Goal: Find contact information: Find contact information

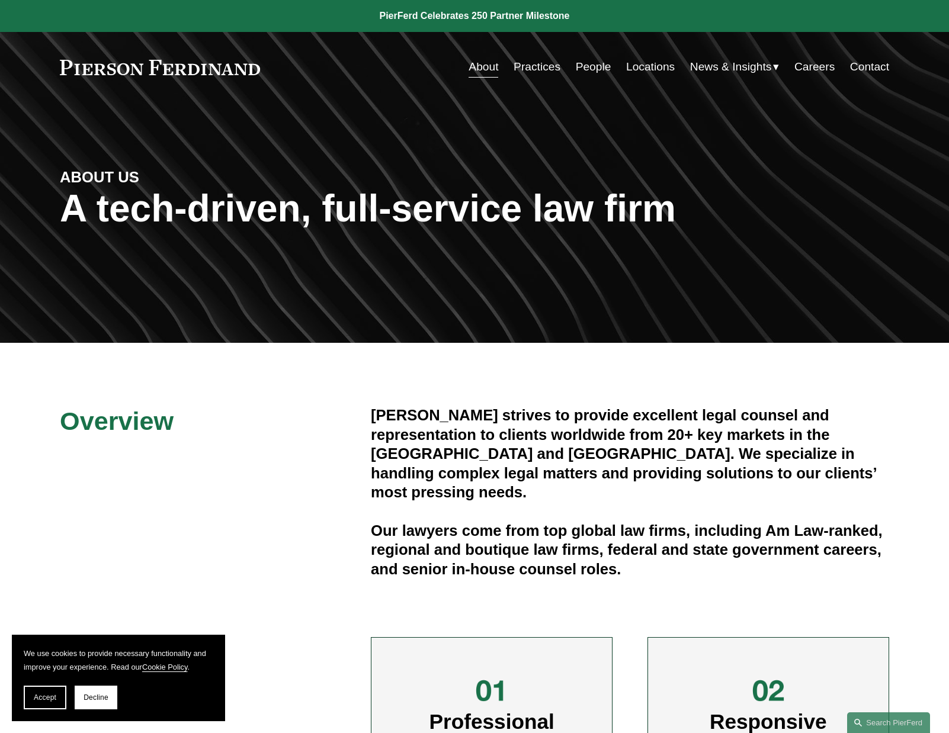
click at [879, 62] on link "Contact" at bounding box center [869, 67] width 39 height 23
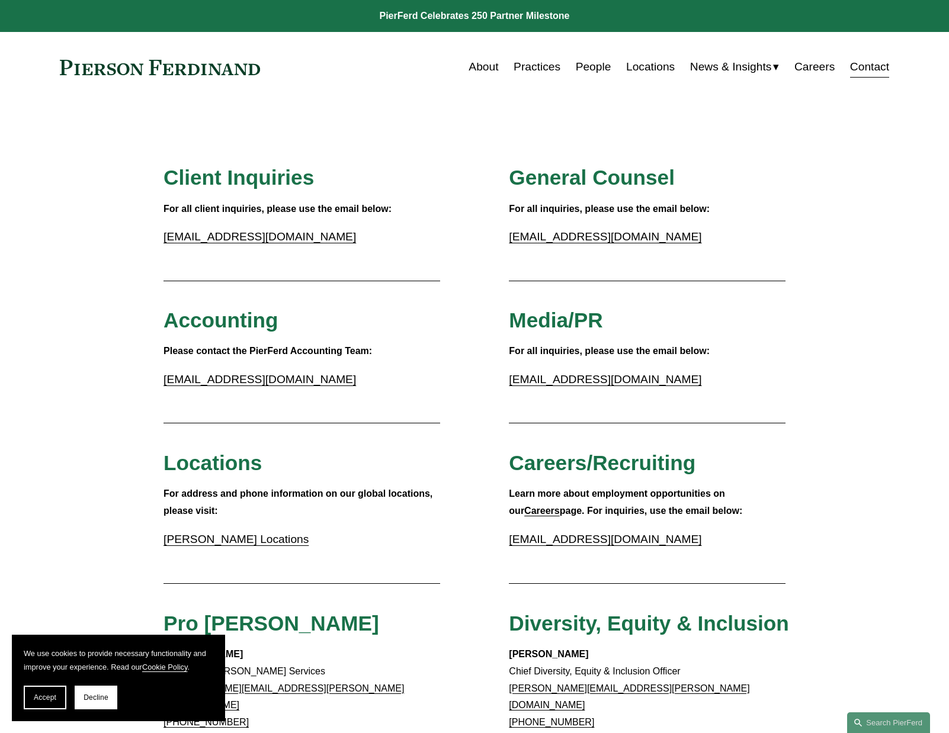
click at [640, 71] on link "Locations" at bounding box center [650, 67] width 49 height 23
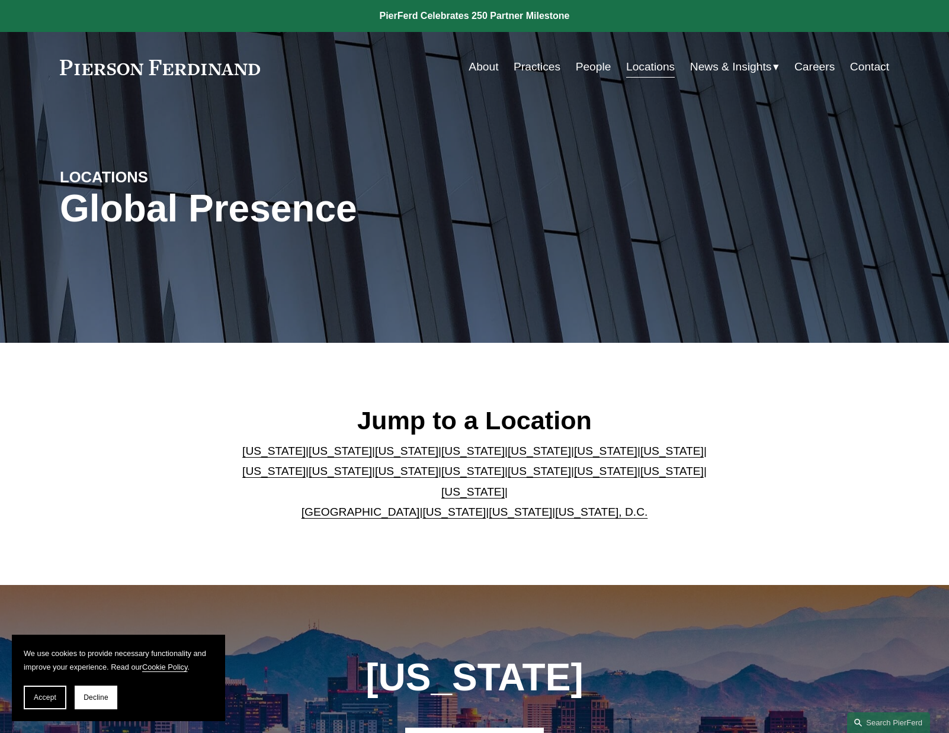
click at [252, 457] on link "[US_STATE]" at bounding box center [273, 451] width 63 height 12
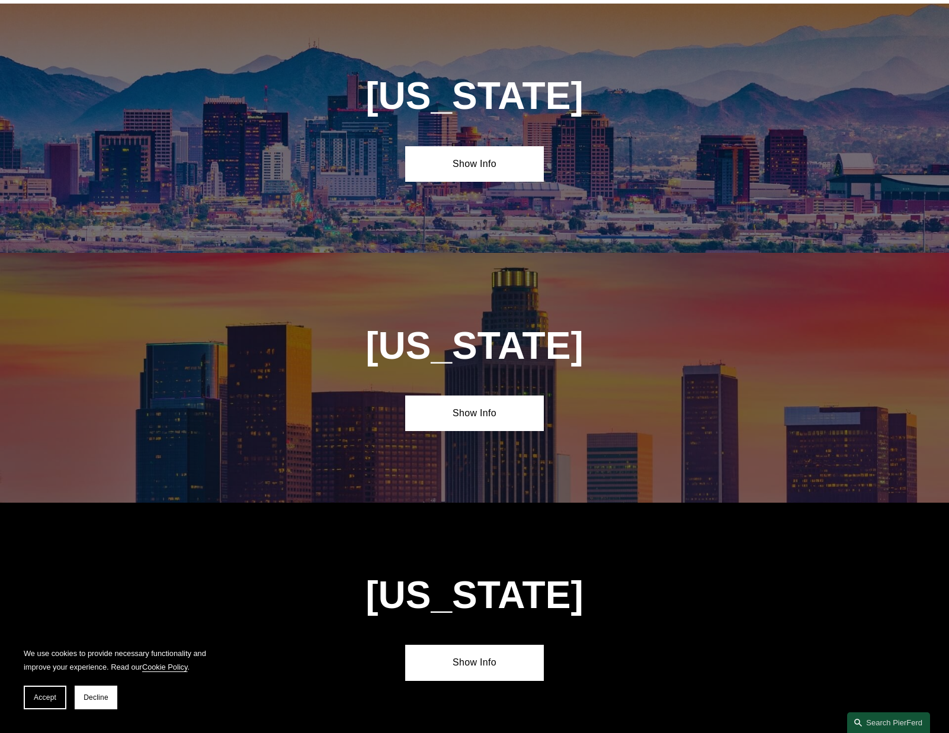
scroll to position [586, 0]
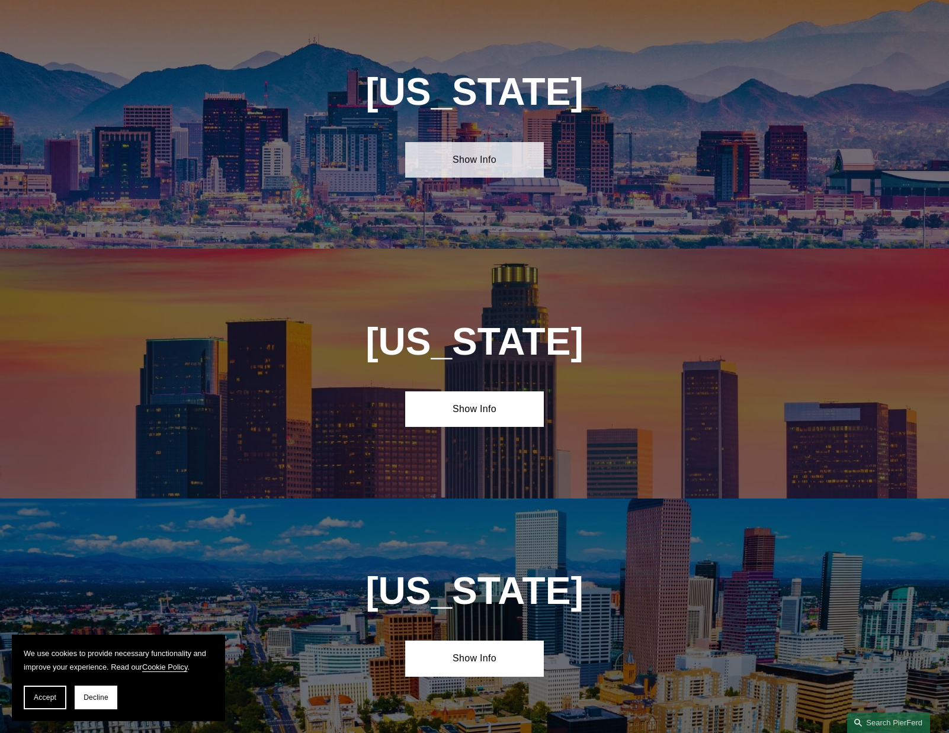
click at [489, 167] on link "Show Info" at bounding box center [474, 160] width 138 height 36
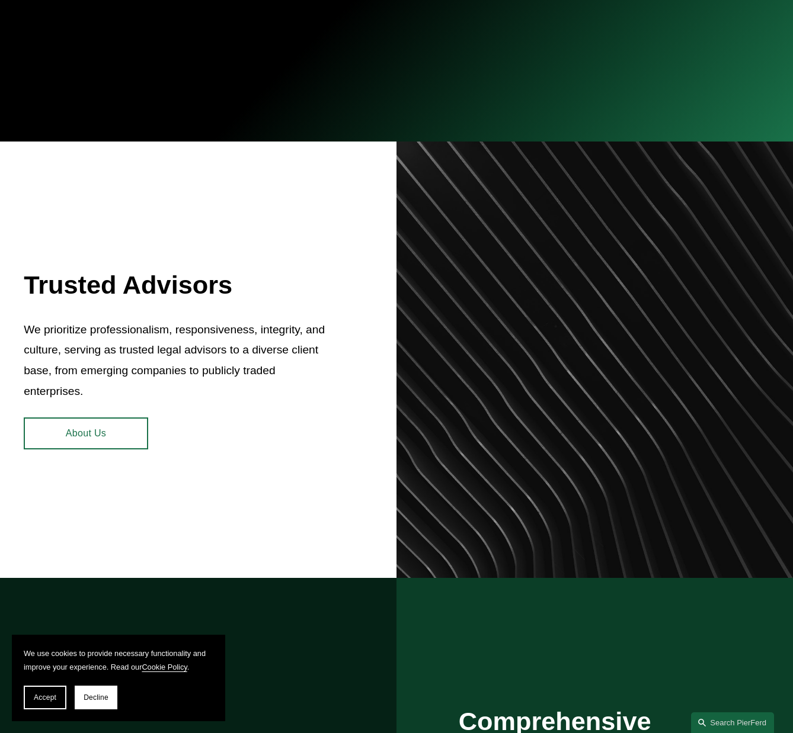
scroll to position [592, 0]
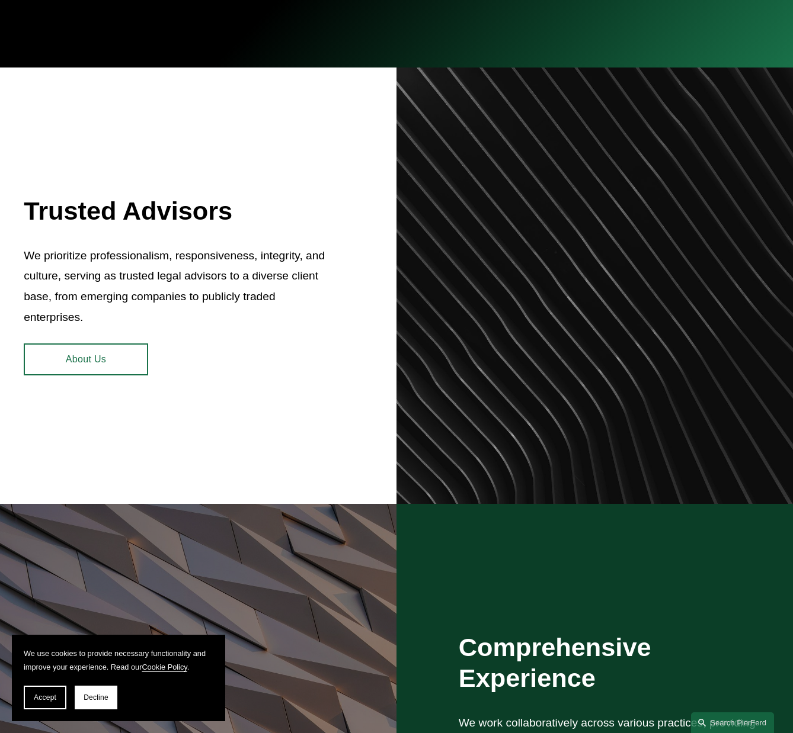
drag, startPoint x: 412, startPoint y: 242, endPoint x: 408, endPoint y: 247, distance: 6.7
click at [412, 243] on div at bounding box center [594, 286] width 396 height 436
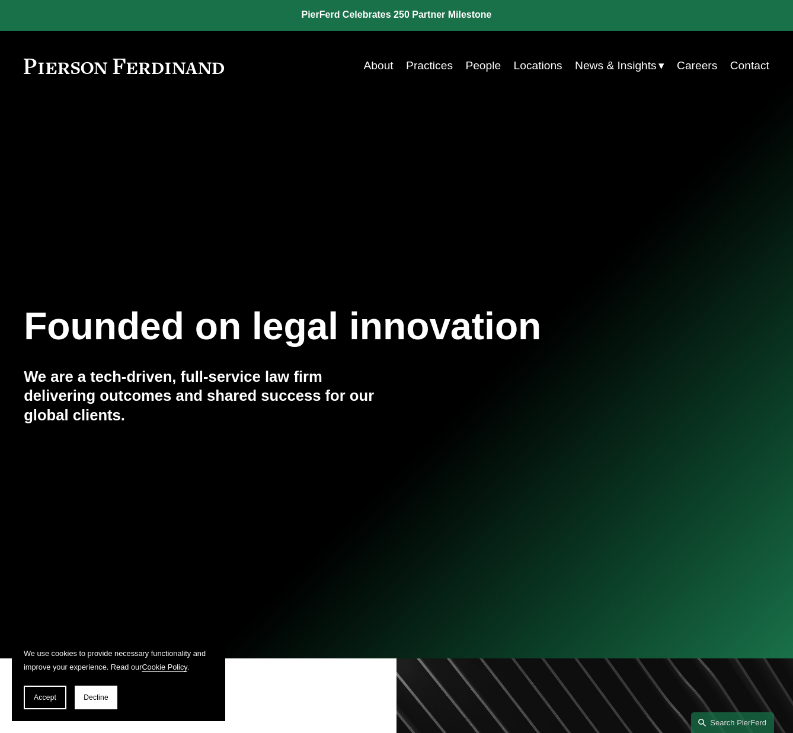
scroll to position [0, 0]
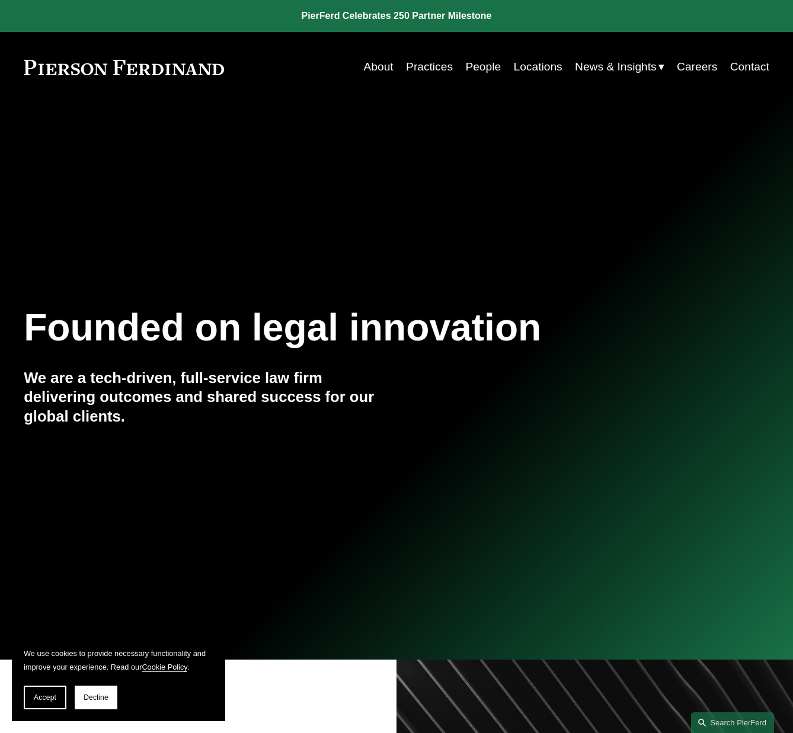
click at [541, 64] on link "Locations" at bounding box center [538, 67] width 49 height 23
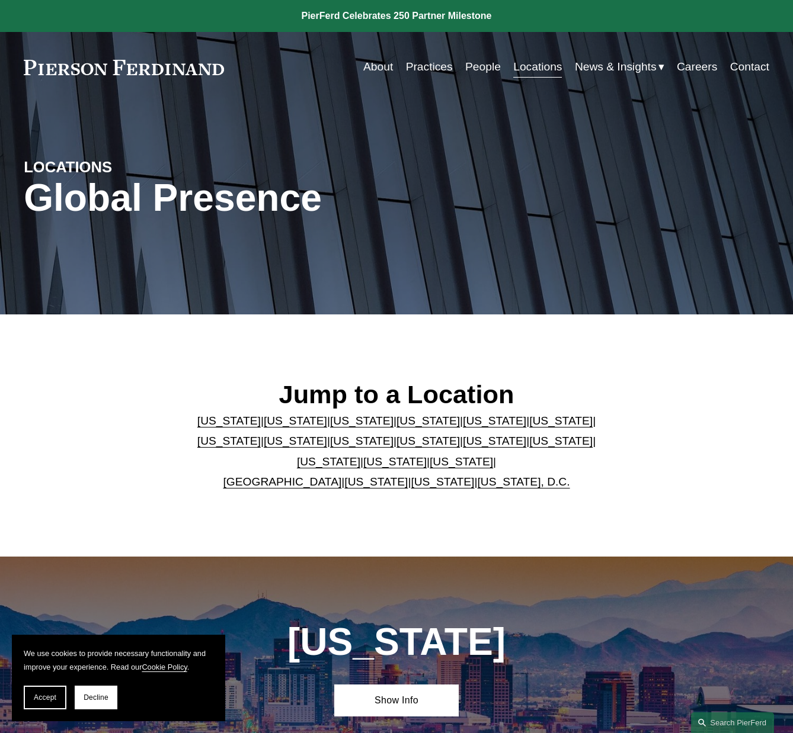
click at [228, 422] on link "[US_STATE]" at bounding box center [228, 421] width 63 height 12
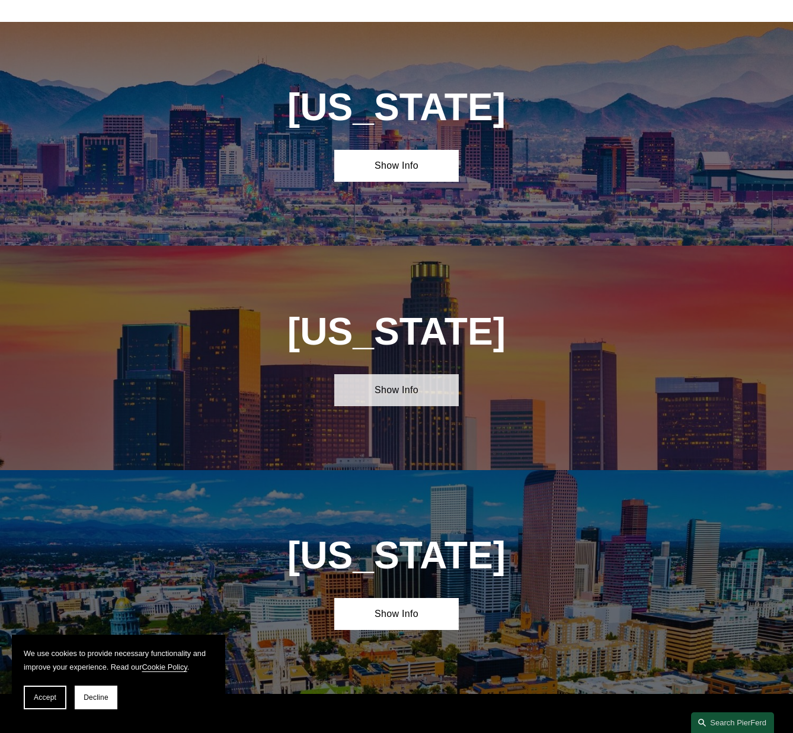
scroll to position [559, 0]
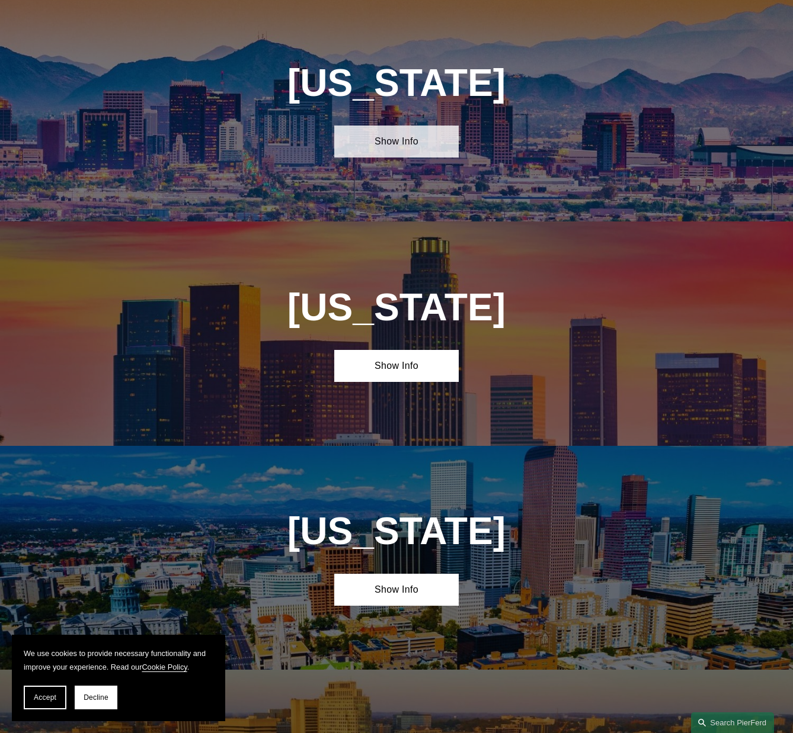
click at [399, 153] on link "Show Info" at bounding box center [396, 142] width 124 height 32
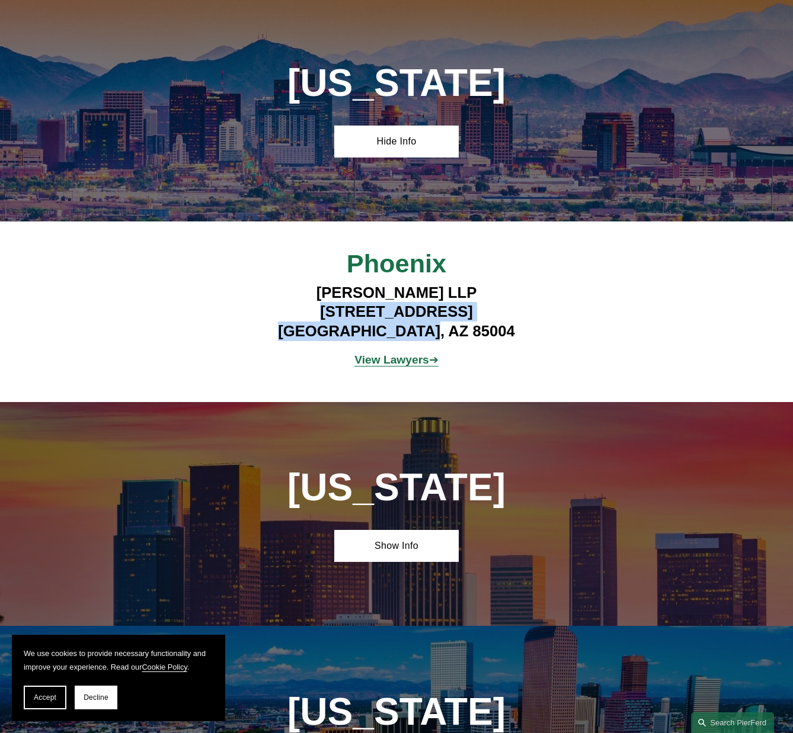
drag, startPoint x: 283, startPoint y: 321, endPoint x: 473, endPoint y: 339, distance: 190.5
click at [473, 339] on h4 "[PERSON_NAME] LLP [STREET_ADDRESS]" at bounding box center [396, 312] width 310 height 58
copy h4 "[STREET_ADDRESS]"
